Goal: Information Seeking & Learning: Learn about a topic

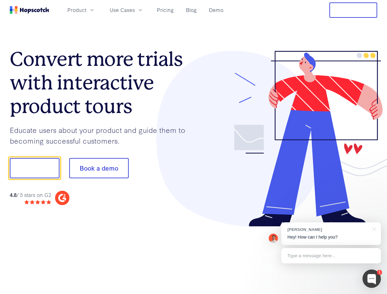
click at [194, 147] on div at bounding box center [286, 139] width 184 height 176
click at [86, 10] on span "Product" at bounding box center [76, 10] width 19 height 8
click at [135, 10] on span "Use Cases" at bounding box center [122, 10] width 25 height 8
click at [353, 10] on button "Free Trial" at bounding box center [353, 9] width 48 height 15
click at [34, 168] on button "Show me!" at bounding box center [35, 168] width 50 height 20
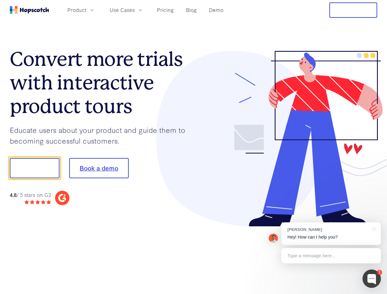
click at [99, 168] on button "Book a demo" at bounding box center [98, 168] width 59 height 20
click at [372, 279] on div at bounding box center [372, 279] width 18 height 18
click at [331, 234] on div "[PERSON_NAME] Hey! How can I help you?" at bounding box center [331, 234] width 100 height 23
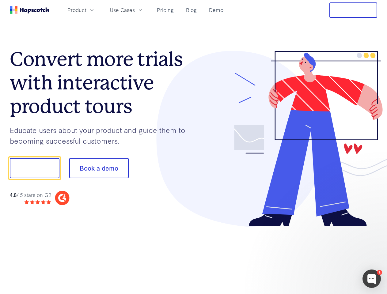
click at [373, 229] on div at bounding box center [323, 167] width 115 height 204
click at [331, 256] on div at bounding box center [323, 208] width 115 height 122
